Goal: Check status: Check status

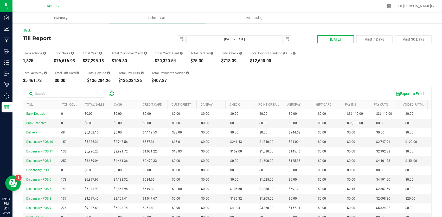
click at [335, 42] on button "[DATE]" at bounding box center [336, 39] width 36 height 8
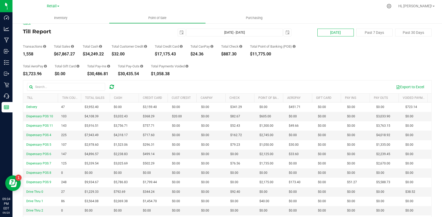
scroll to position [7, 0]
click at [188, 66] on icon at bounding box center [187, 65] width 3 height 3
click at [192, 67] on div "Total AeroPay $3,723.96 Total Gift Card $0.00 Total Pay-Ins $30,486.81 Total Pa…" at bounding box center [227, 66] width 409 height 20
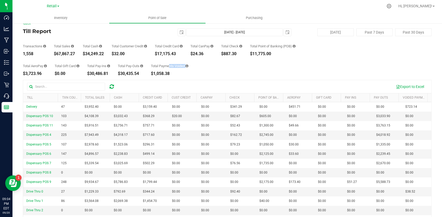
click at [192, 67] on div "Total AeroPay $3,723.96 Total Gift Card $0.00 Total Pay-Ins $30,486.81 Total Pa…" at bounding box center [227, 66] width 409 height 20
drag, startPoint x: 192, startPoint y: 67, endPoint x: 190, endPoint y: 69, distance: 3.1
click at [188, 69] on div "Total Payments Voided $1,058.38" at bounding box center [169, 69] width 37 height 11
click at [374, 31] on button "Past 7 Days" at bounding box center [375, 32] width 36 height 8
type input "[DATE] - [DATE]"
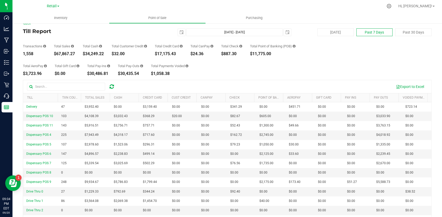
type input "[DATE]"
